Goal: Navigation & Orientation: Find specific page/section

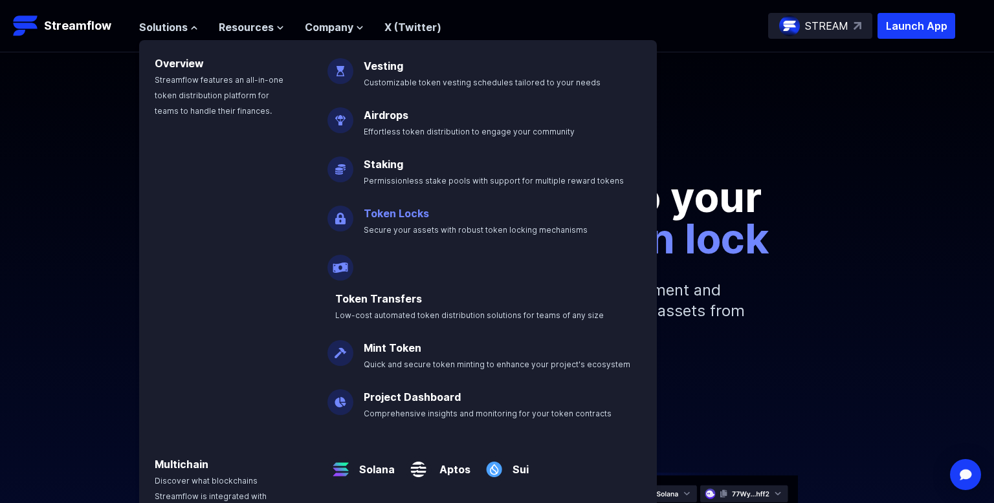
click at [382, 215] on link "Token Locks" at bounding box center [396, 213] width 65 height 13
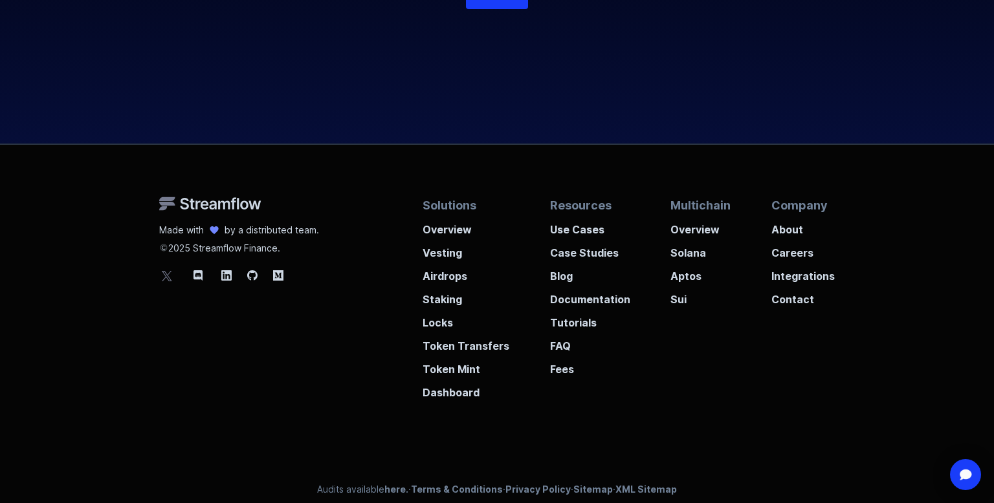
scroll to position [3075, 0]
click at [444, 326] on p "Locks" at bounding box center [466, 318] width 87 height 23
